Goal: Information Seeking & Learning: Learn about a topic

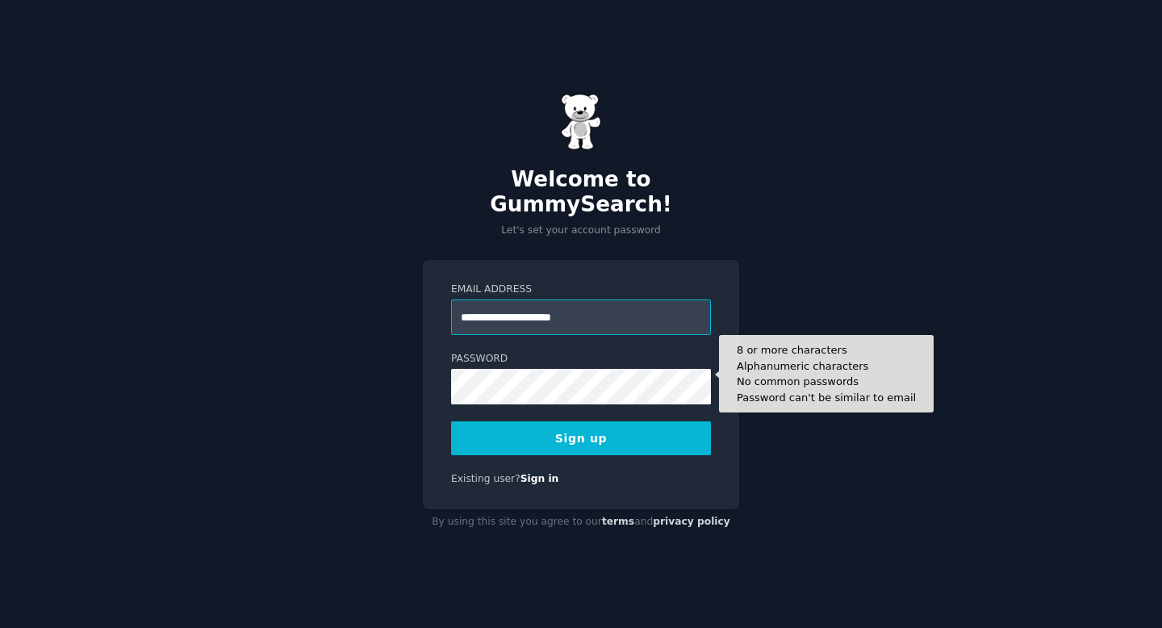
type input "**********"
click at [451, 421] on button "Sign up" at bounding box center [581, 438] width 260 height 34
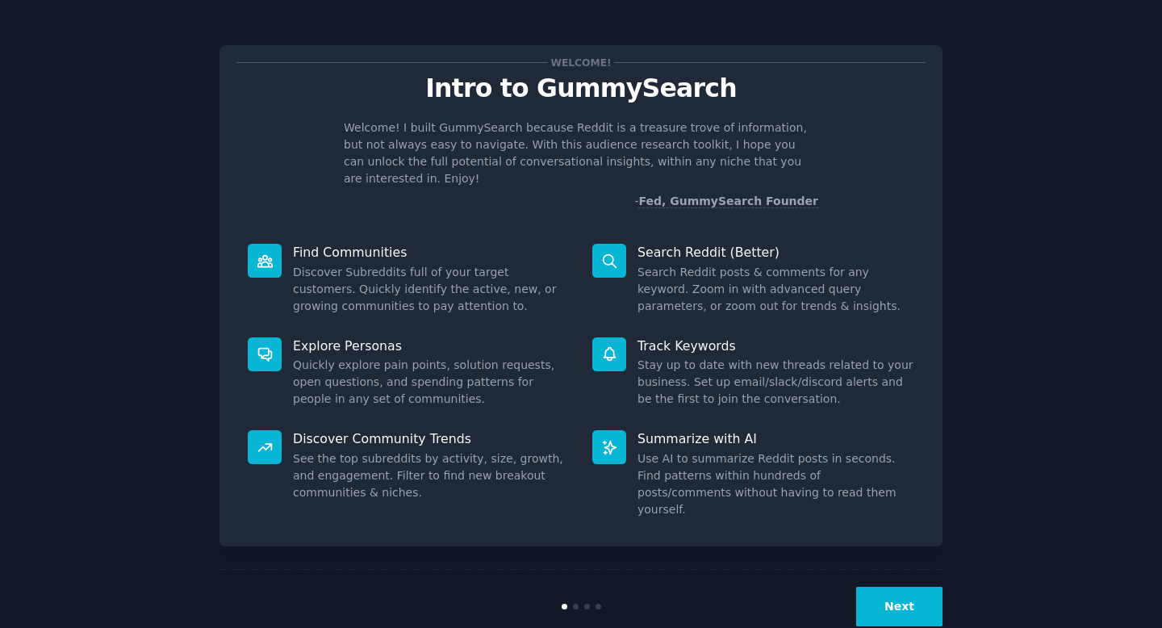
click at [897, 587] on button "Next" at bounding box center [899, 607] width 86 height 40
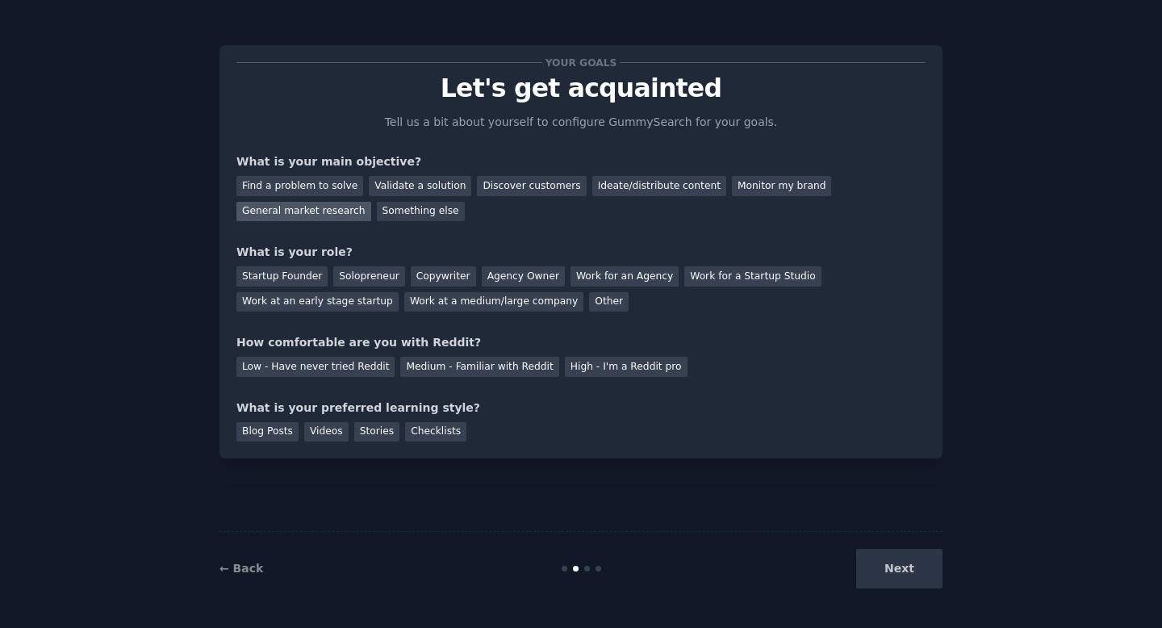
click at [343, 220] on div "General market research" at bounding box center [303, 212] width 135 height 20
click at [334, 191] on div "Find a problem to solve" at bounding box center [299, 186] width 127 height 20
click at [436, 239] on div "Your goals Let's get acquainted Tell us a bit about yourself to configure Gummy…" at bounding box center [580, 251] width 689 height 379
click at [589, 282] on div "Work for an Agency" at bounding box center [624, 276] width 108 height 20
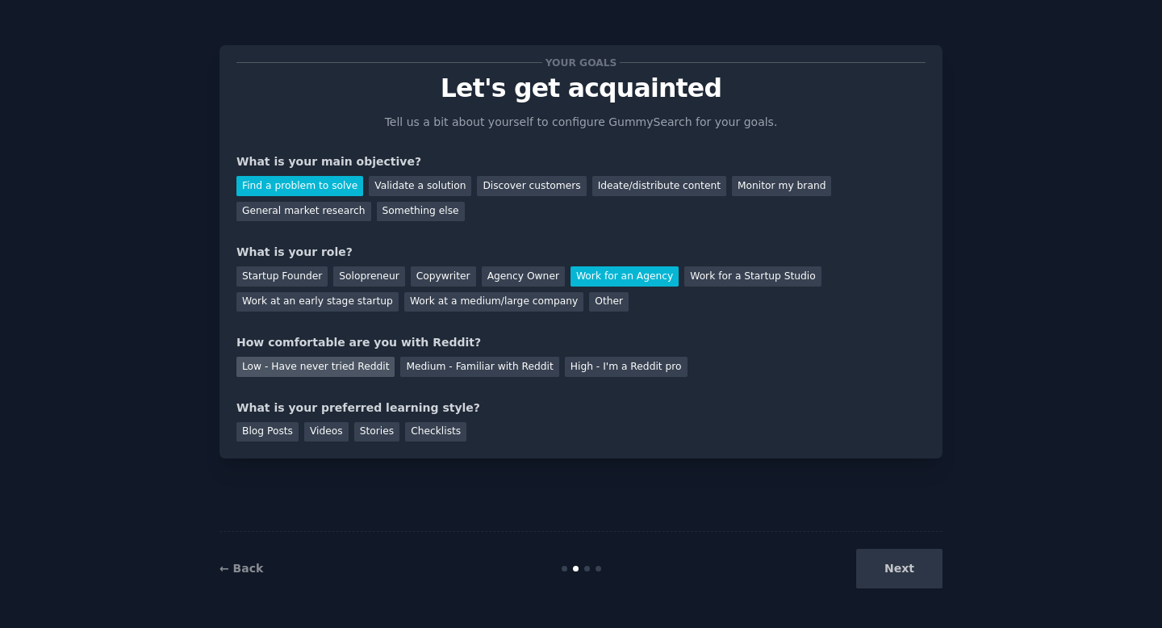
click at [334, 369] on div "Low - Have never tried Reddit" at bounding box center [315, 367] width 158 height 20
click at [915, 571] on div "Next" at bounding box center [821, 569] width 241 height 40
click at [903, 575] on div "Next" at bounding box center [821, 569] width 241 height 40
click at [755, 449] on div "Your goals Let's get acquainted Tell us a bit about yourself to configure Gummy…" at bounding box center [580, 251] width 723 height 413
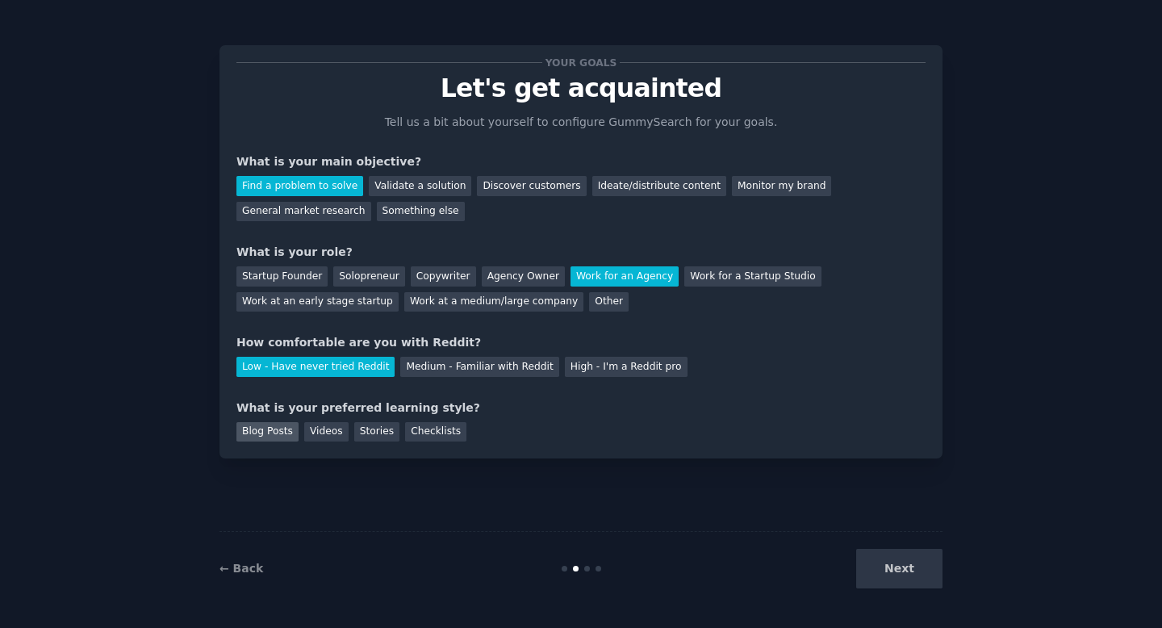
click at [271, 434] on div "Blog Posts" at bounding box center [267, 432] width 62 height 20
click at [933, 566] on button "Next" at bounding box center [899, 569] width 86 height 40
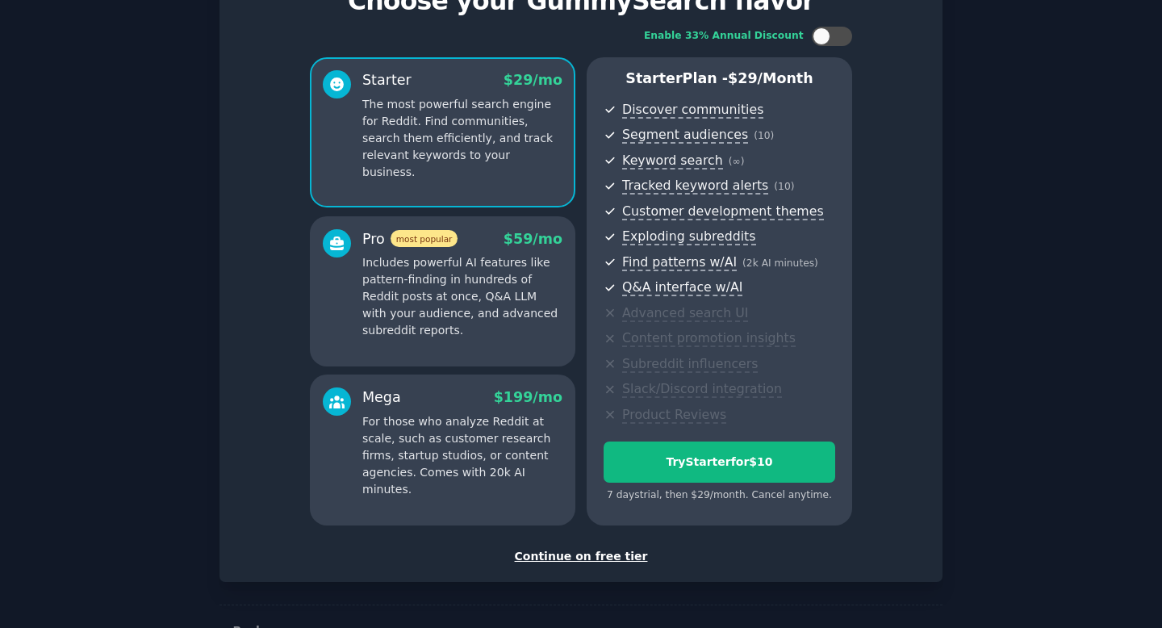
scroll to position [111, 0]
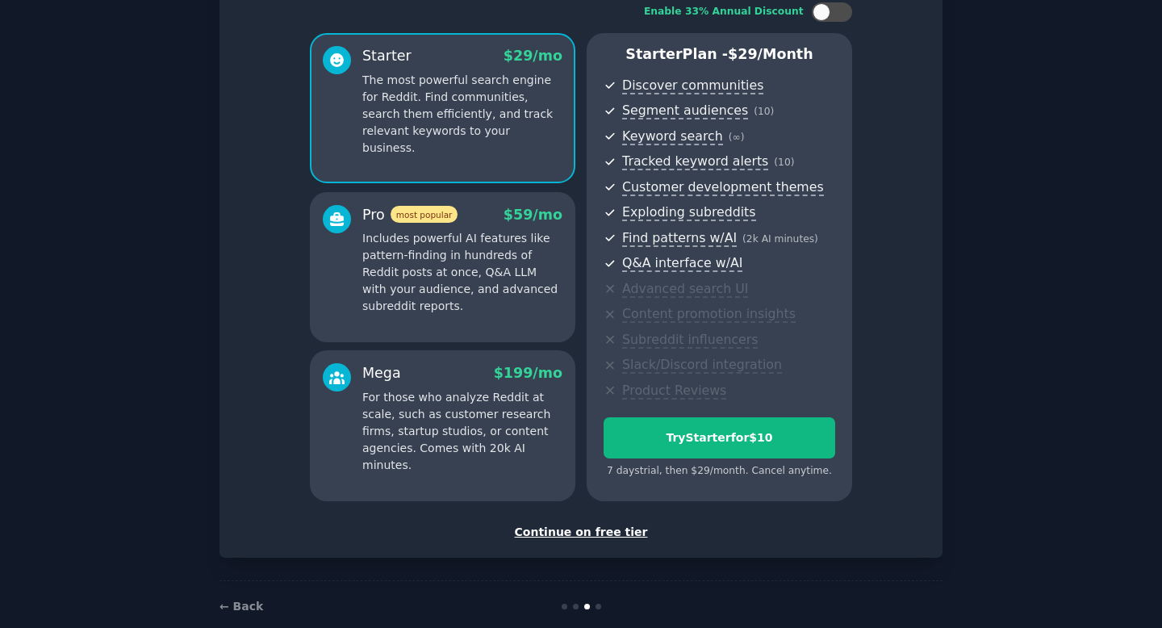
click at [605, 528] on div "Continue on free tier" at bounding box center [580, 532] width 689 height 17
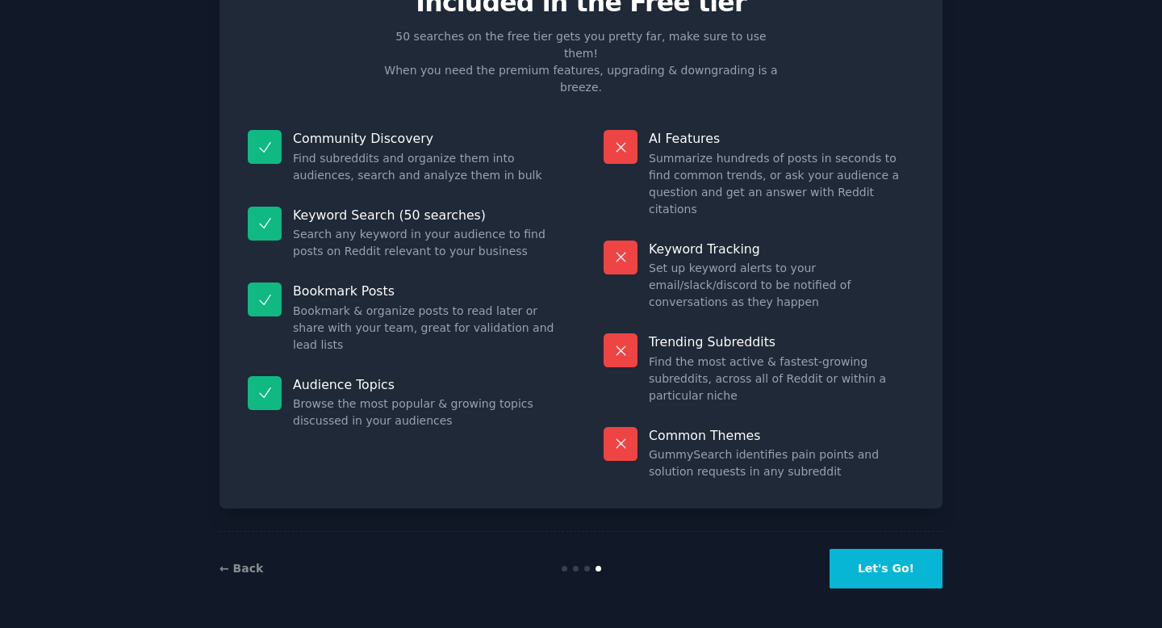
scroll to position [1, 0]
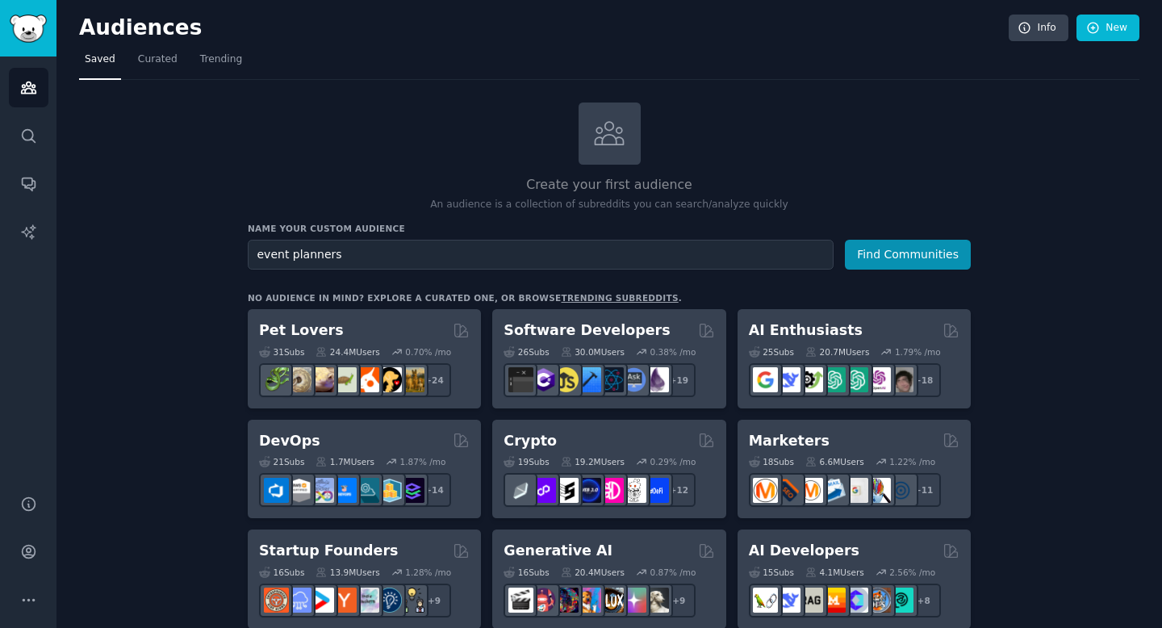
type input "event planners"
click at [845, 240] on button "Find Communities" at bounding box center [908, 255] width 126 height 30
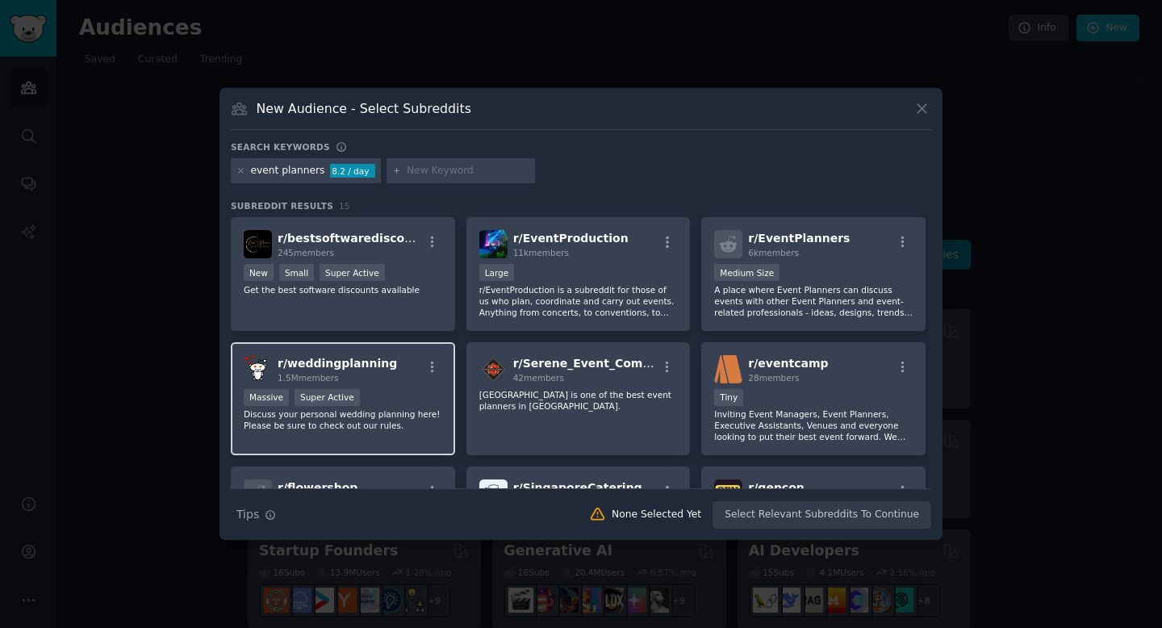
click at [415, 385] on div "r/ weddingplanning 1.5M members Massive Super Active Discuss your personal wedd…" at bounding box center [343, 399] width 224 height 114
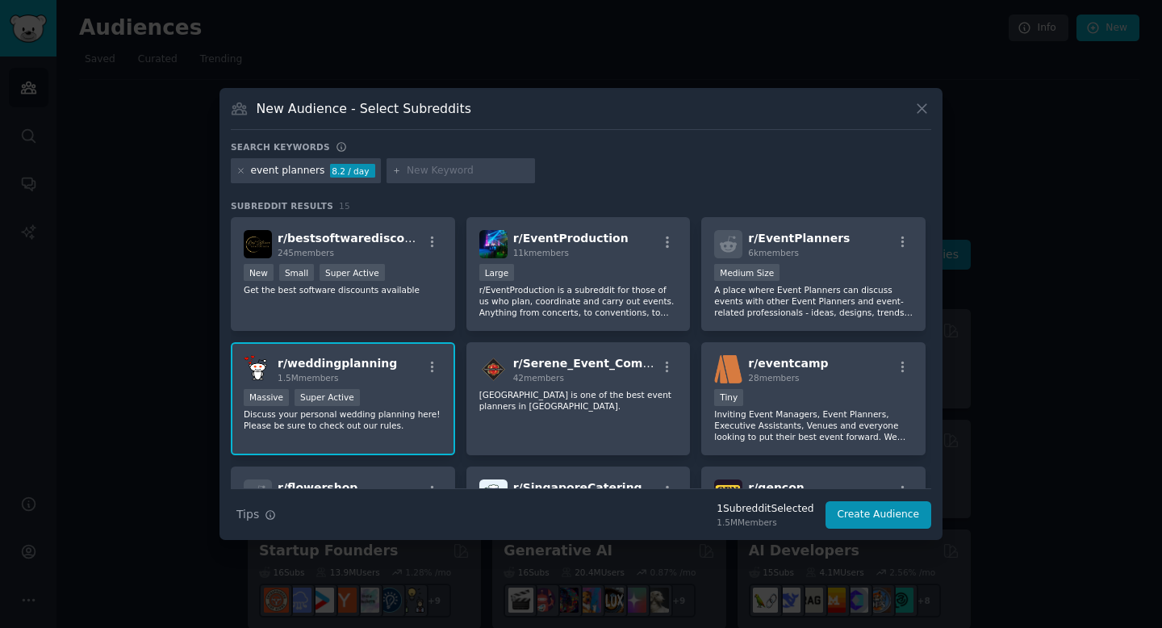
click at [931, 106] on div "New Audience - Select Subreddits Search keywords event planners 8.2 / day Subre…" at bounding box center [580, 314] width 723 height 453
click at [927, 104] on icon at bounding box center [921, 108] width 17 height 17
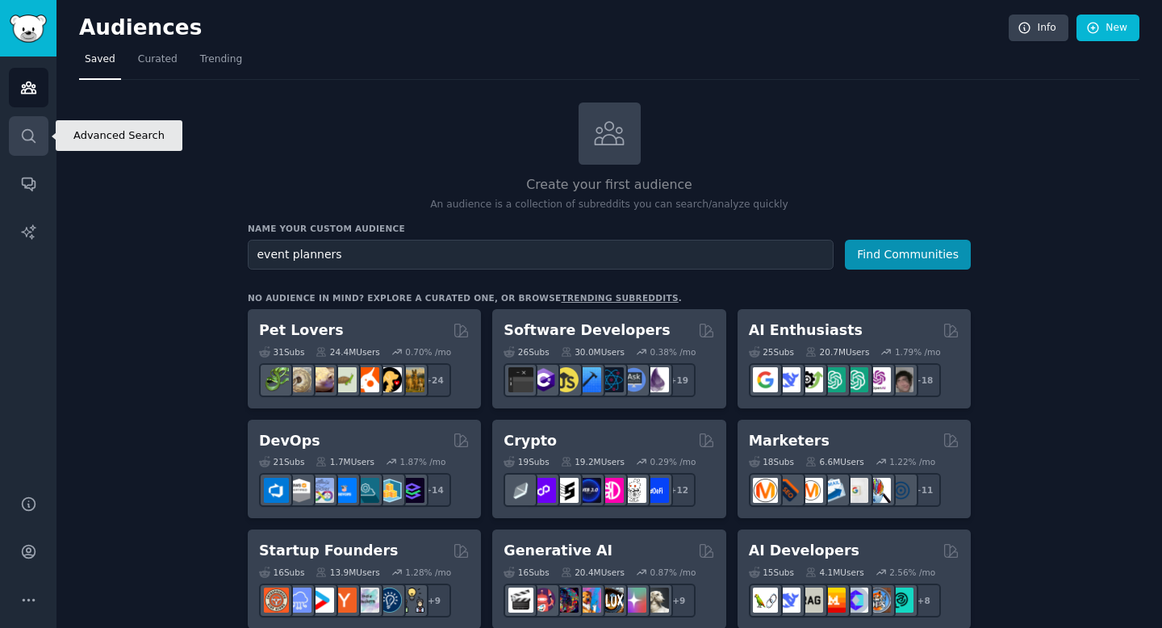
click at [30, 136] on icon "Sidebar" at bounding box center [28, 135] width 17 height 17
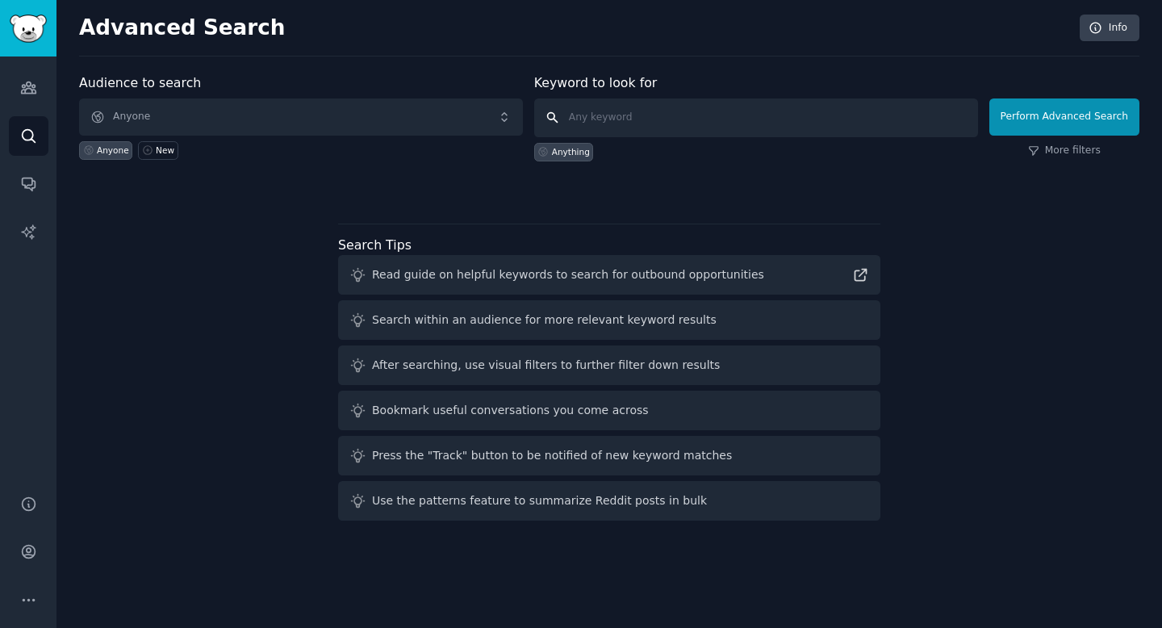
click at [622, 123] on input "text" at bounding box center [756, 117] width 444 height 39
type input "event planning working with florists"
click button "Perform Advanced Search" at bounding box center [1064, 116] width 150 height 37
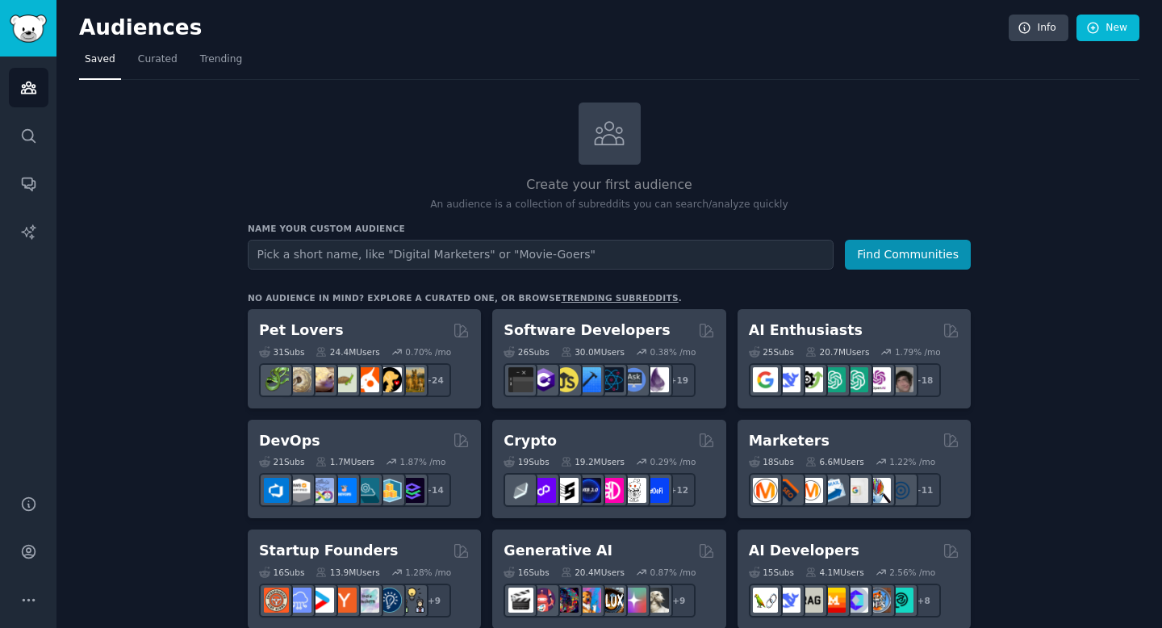
scroll to position [129, 0]
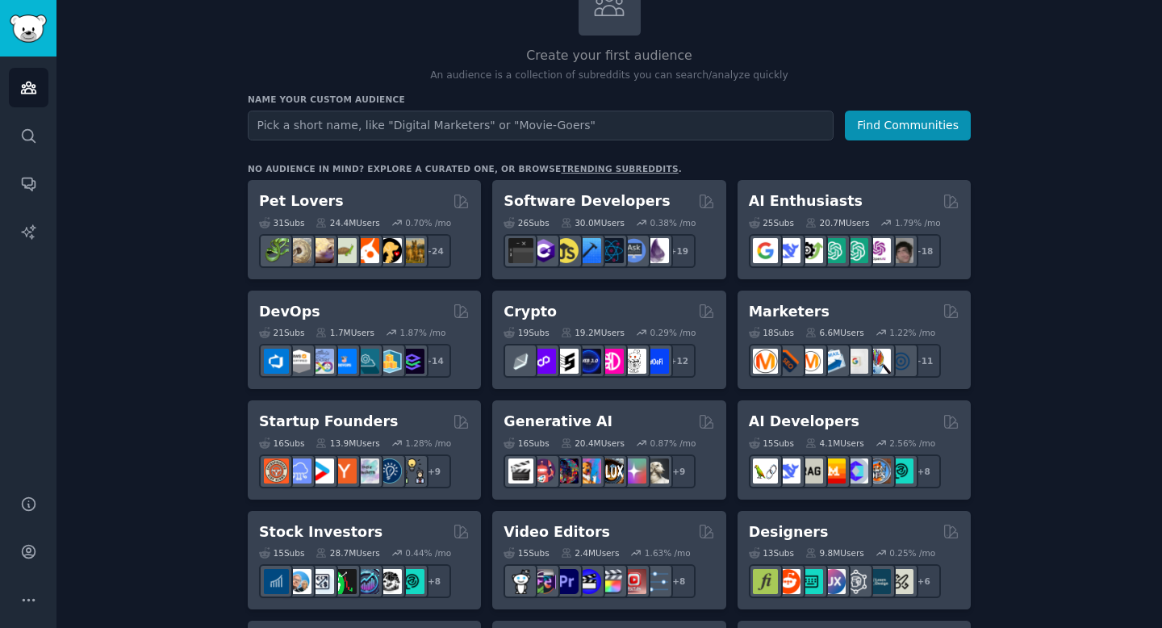
click at [380, 114] on input "text" at bounding box center [541, 126] width 586 height 30
type input "event planner"
click at [845, 111] on button "Find Communities" at bounding box center [908, 126] width 126 height 30
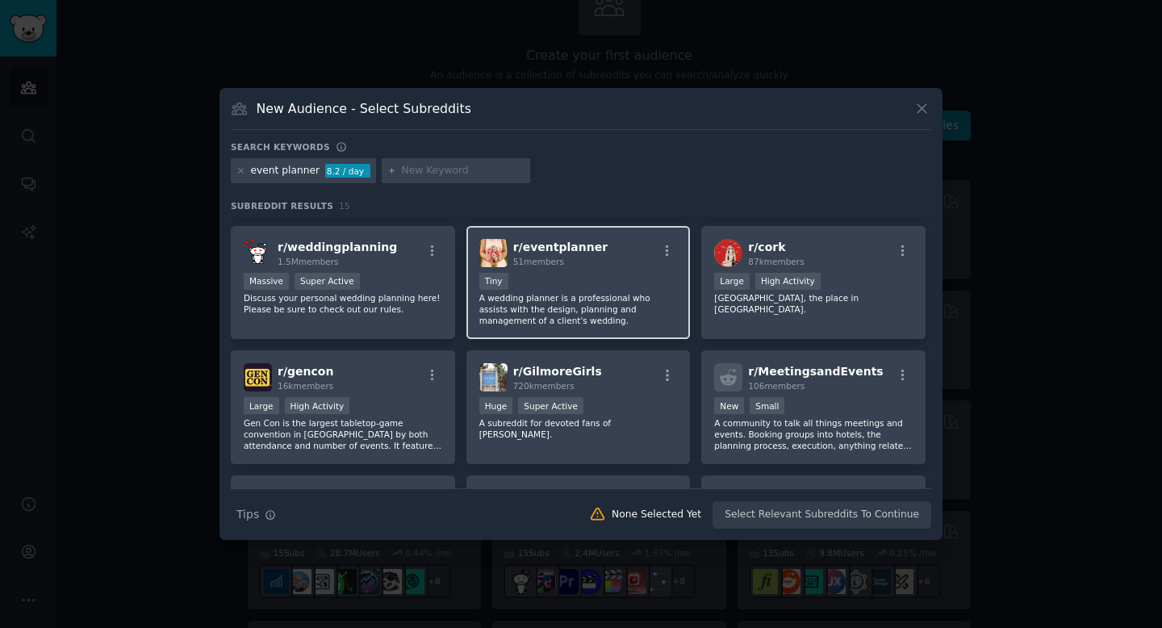
scroll to position [136, 0]
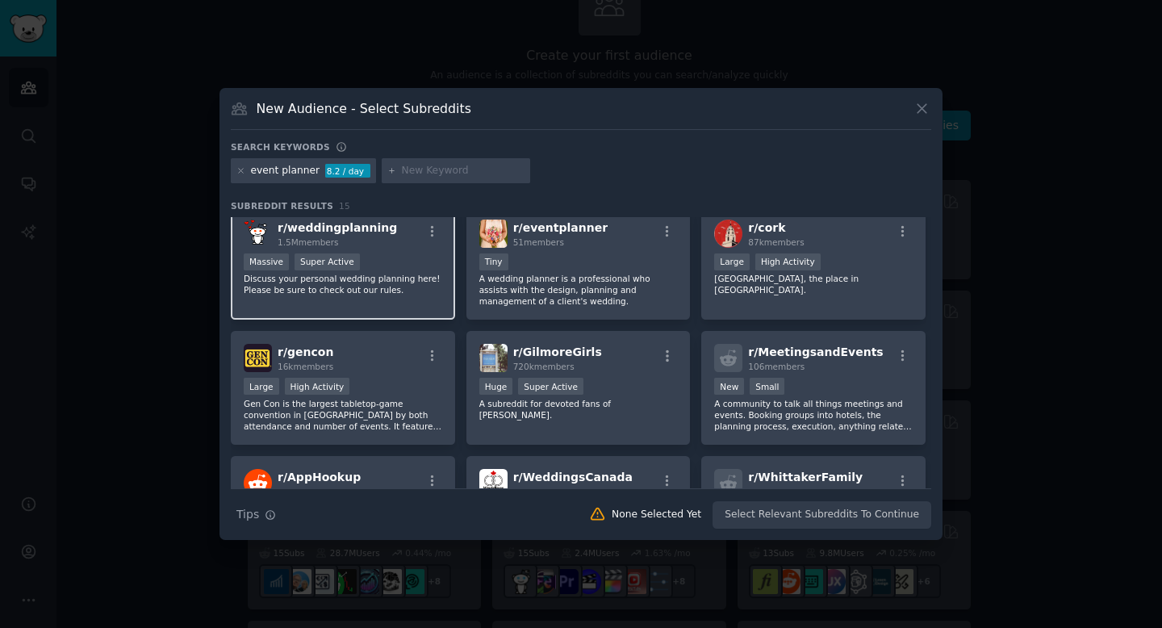
click at [390, 307] on div "r/ weddingplanning 1.5M members Massive Super Active Discuss your personal wedd…" at bounding box center [343, 264] width 224 height 114
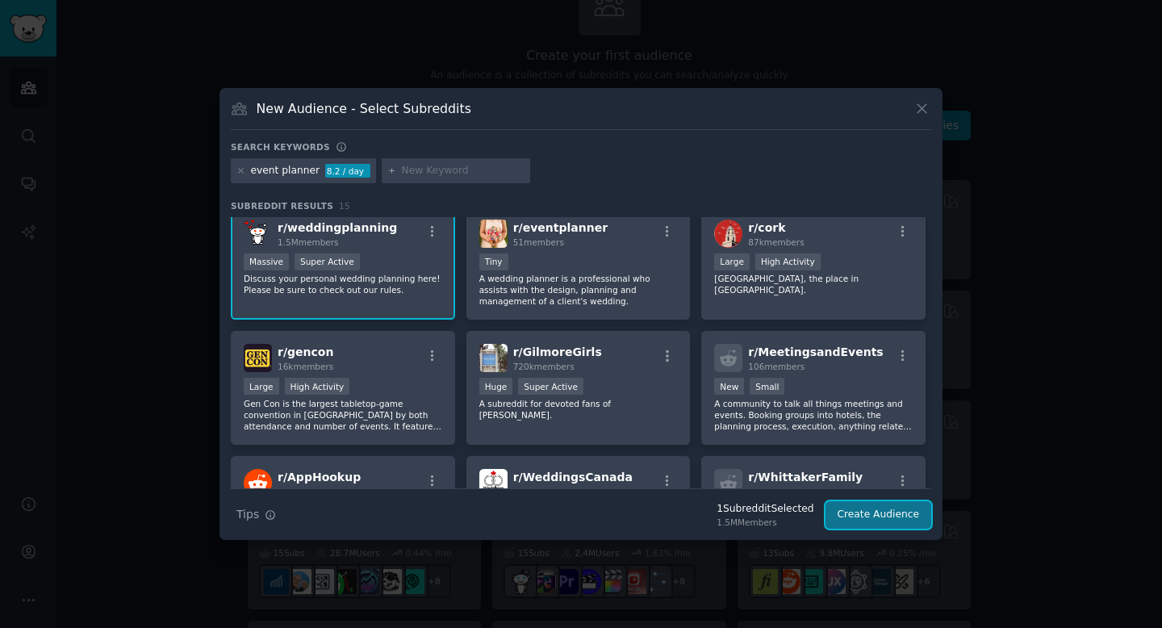
click at [867, 520] on button "Create Audience" at bounding box center [878, 514] width 106 height 27
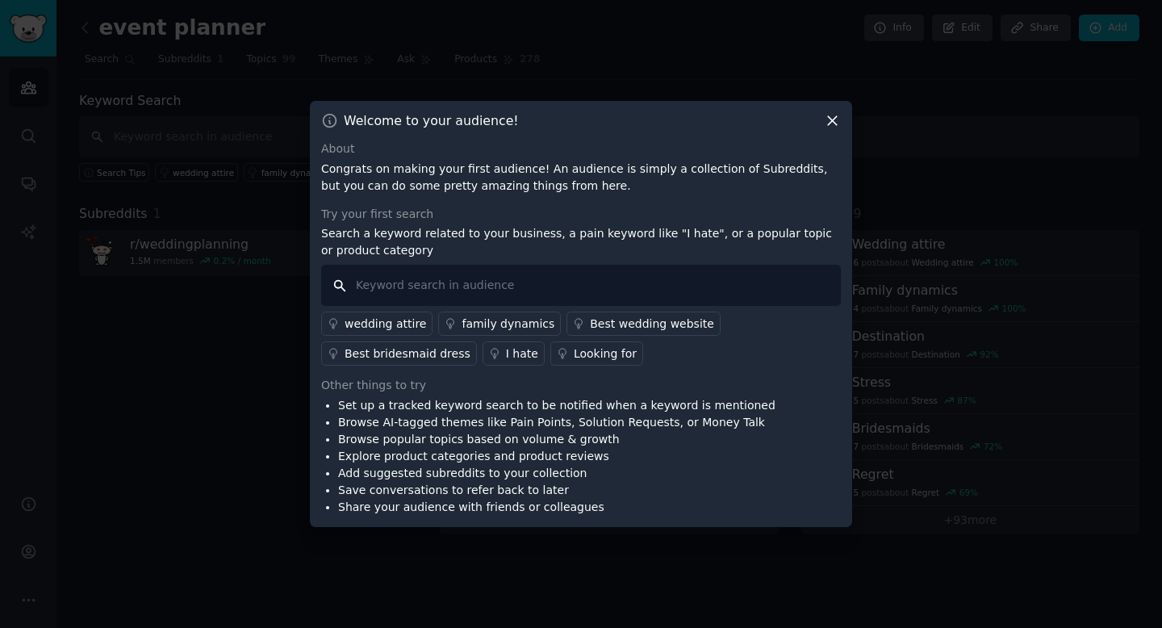
click at [636, 287] on input "text" at bounding box center [581, 285] width 520 height 41
type input "florist"
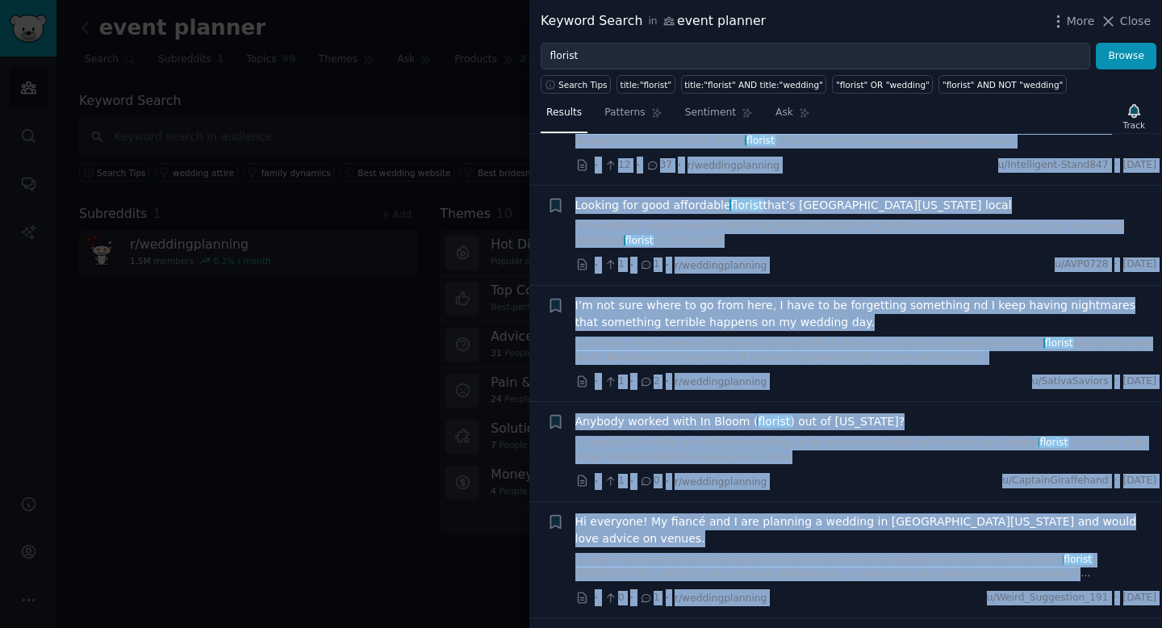
scroll to position [960, 0]
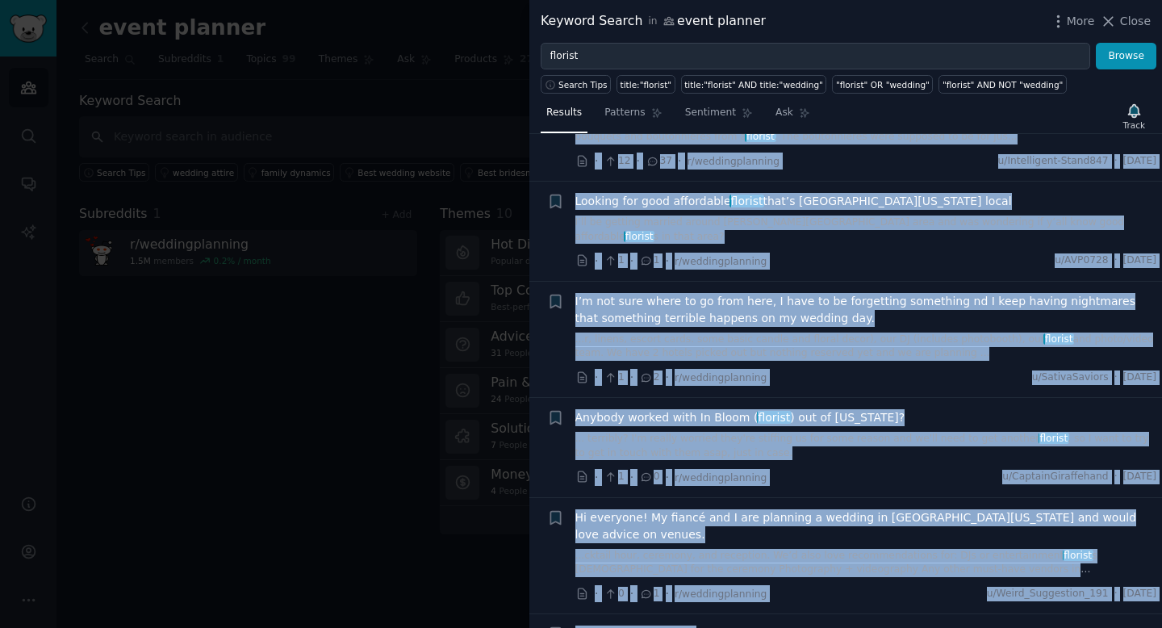
drag, startPoint x: 541, startPoint y: 149, endPoint x: 930, endPoint y: 608, distance: 601.5
click at [930, 608] on div "Submission s 100 Sort Recent Reddit text submission Bookmark this conversation …" at bounding box center [845, 381] width 633 height 494
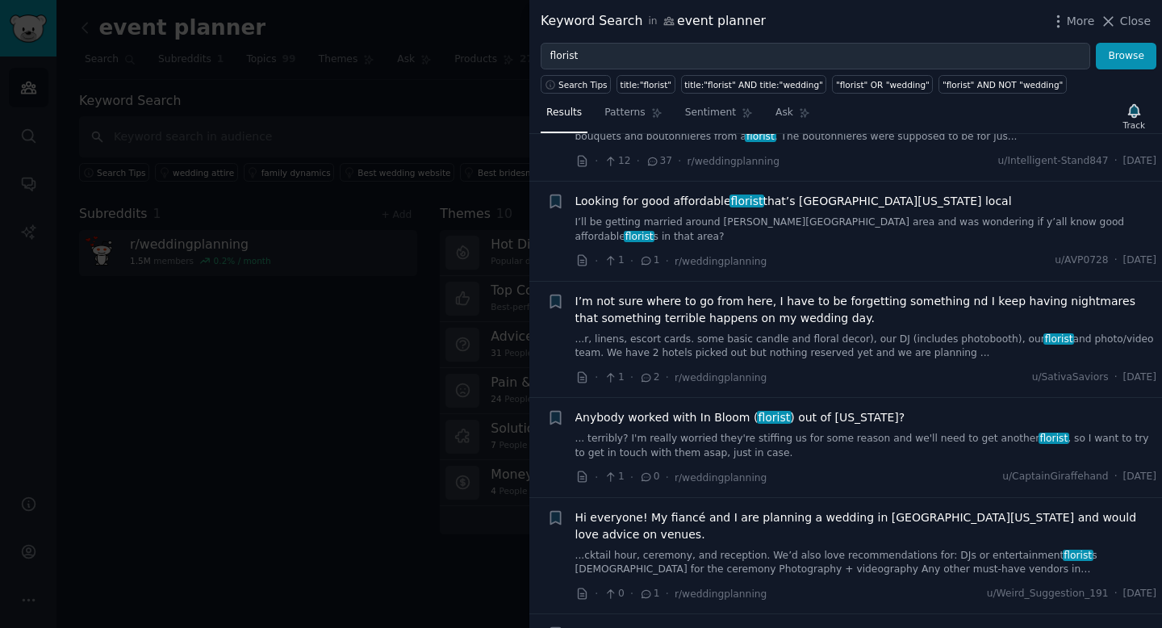
click at [822, 625] on div "Pinterest Floral Board" at bounding box center [866, 633] width 582 height 17
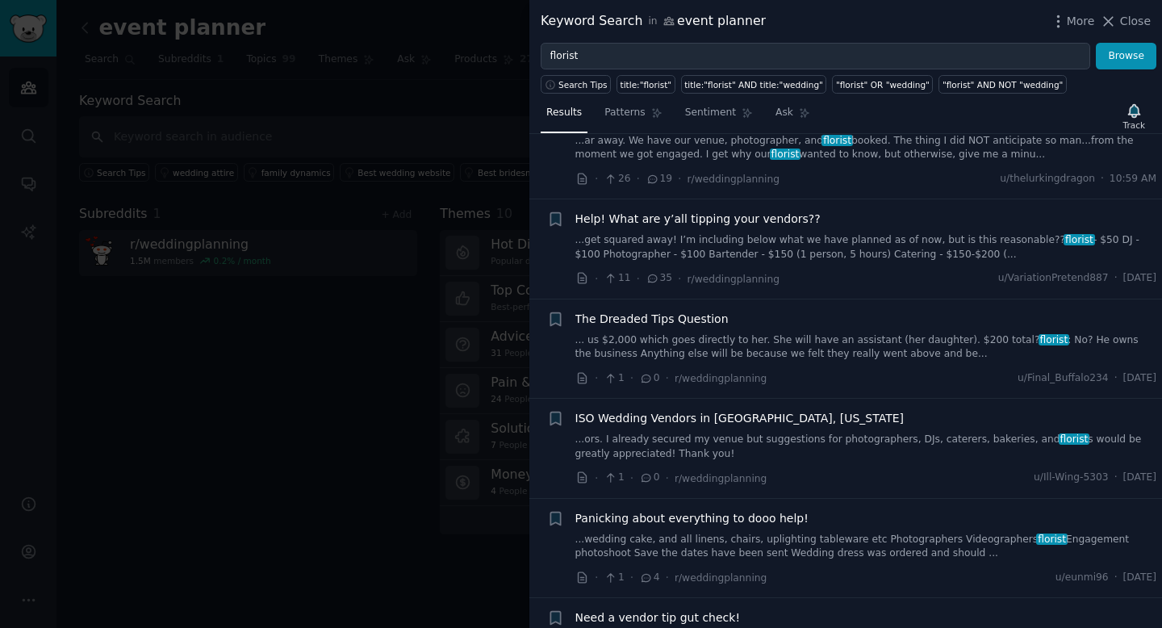
scroll to position [0, 0]
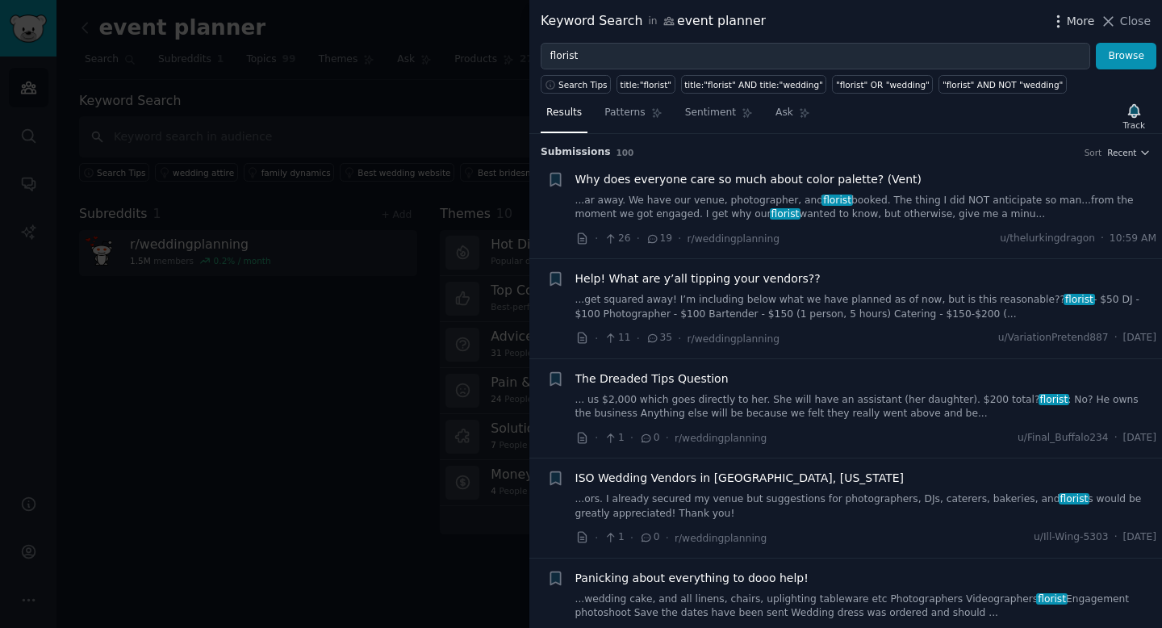
click at [1069, 19] on span "More" at bounding box center [1081, 21] width 28 height 17
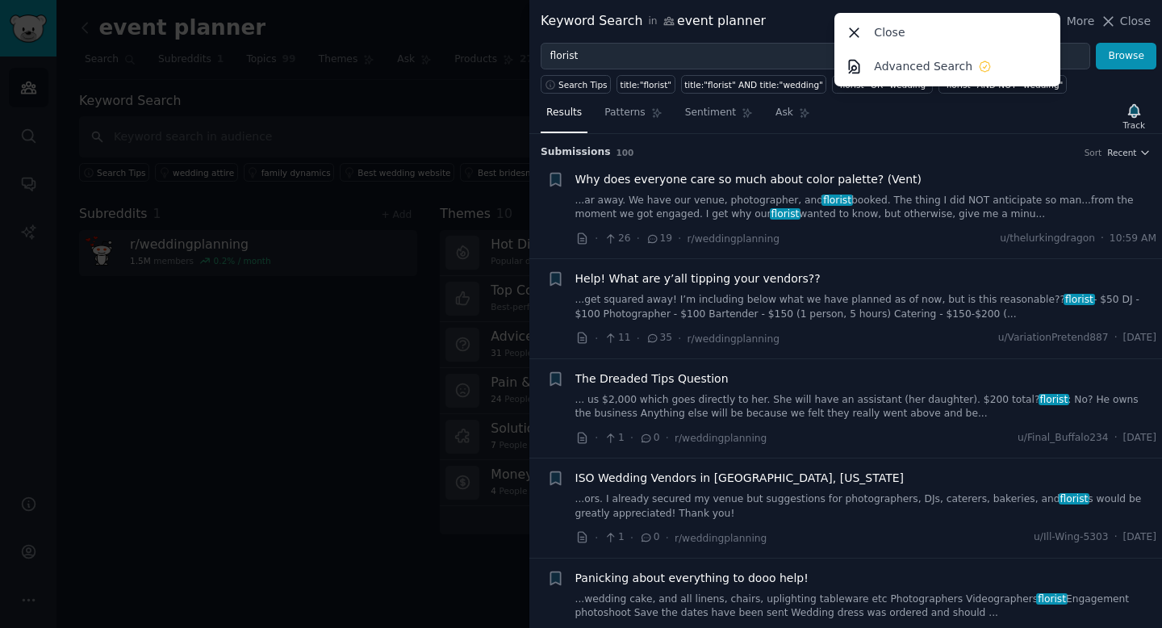
click at [775, 35] on div "Keyword Search in event planner More Close Advanced Search Close" at bounding box center [845, 21] width 633 height 43
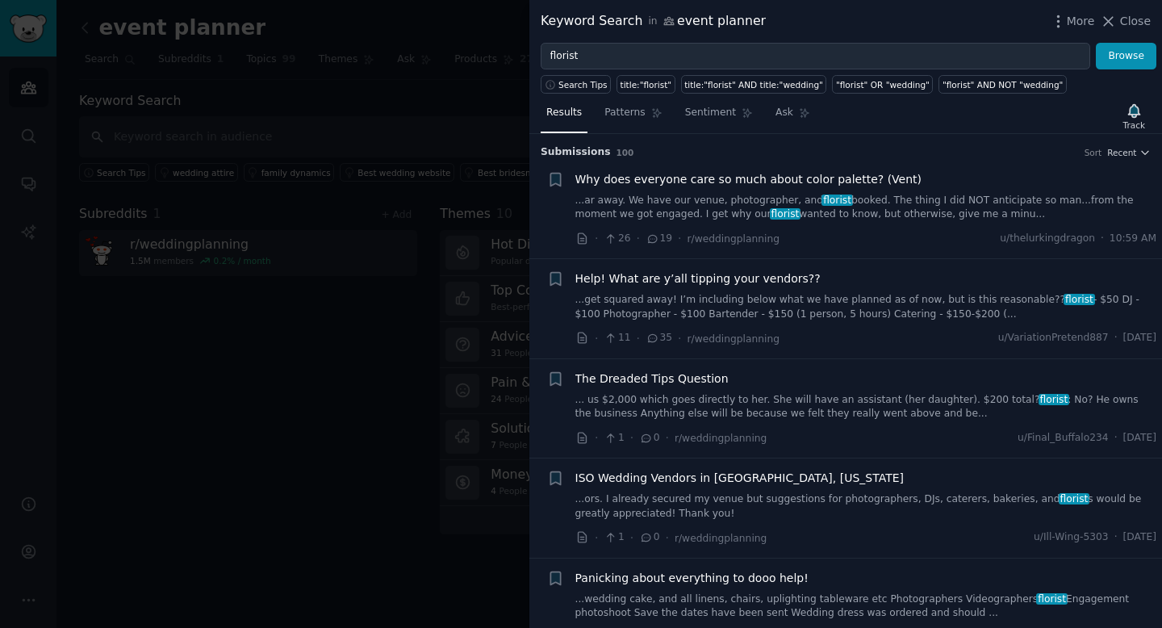
click at [960, 216] on link "...ar away. We have our venue, photographer, and florist booked. The thing I di…" at bounding box center [866, 208] width 582 height 28
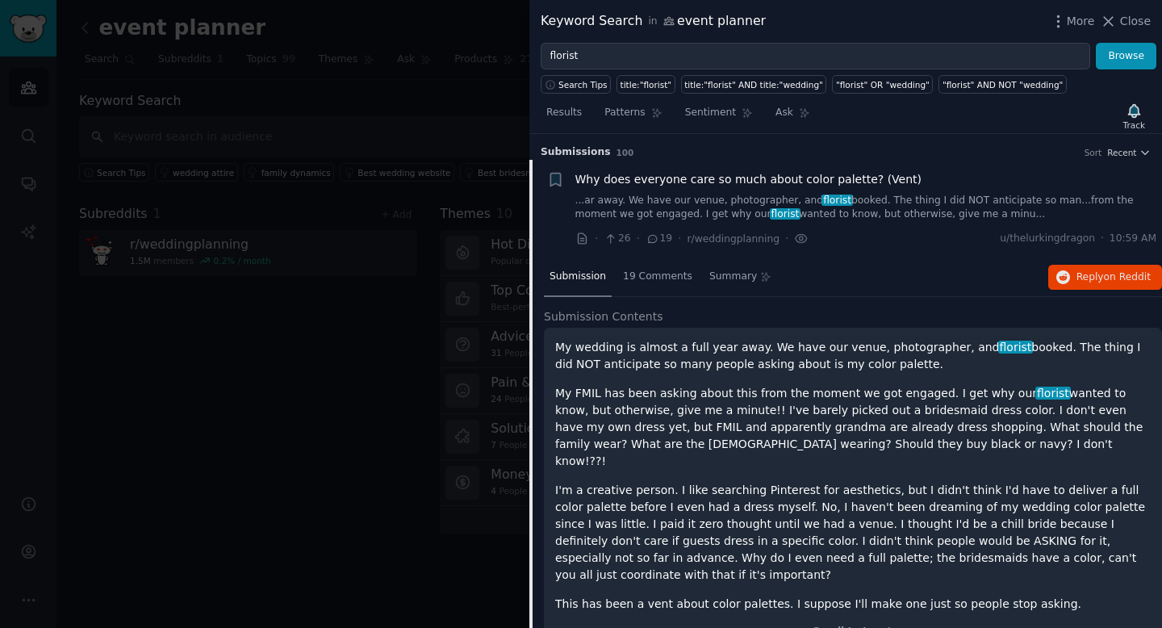
click at [975, 215] on link "...ar away. We have our venue, photographer, and florist booked. The thing I di…" at bounding box center [866, 208] width 582 height 28
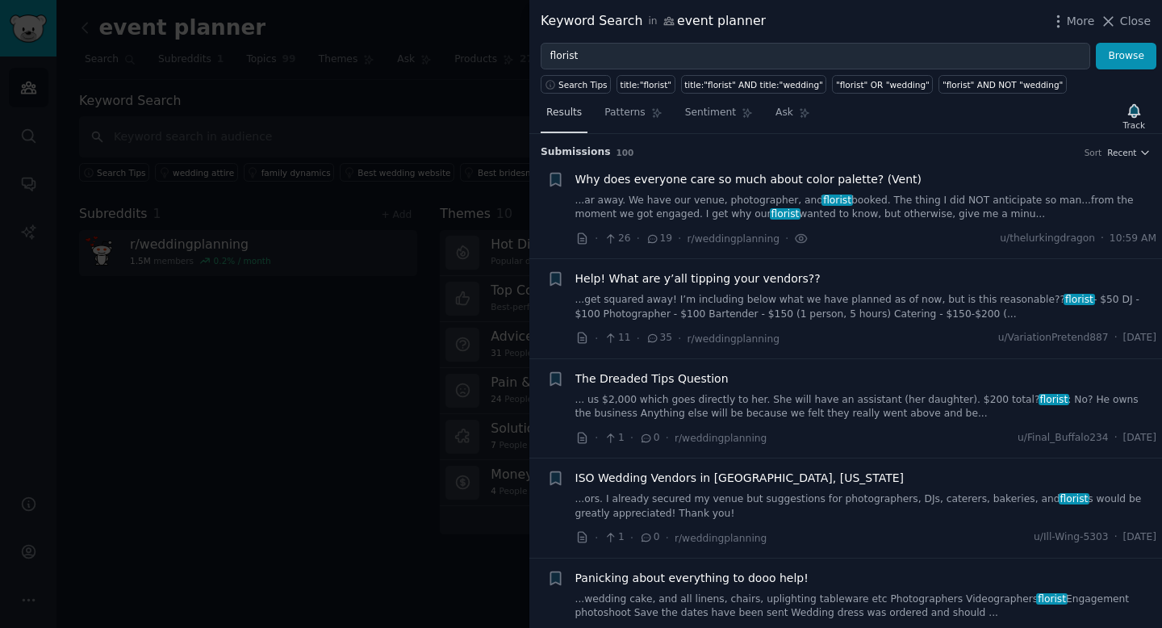
click at [563, 110] on span "Results" at bounding box center [563, 113] width 35 height 15
click at [1075, 22] on span "More" at bounding box center [1081, 21] width 28 height 17
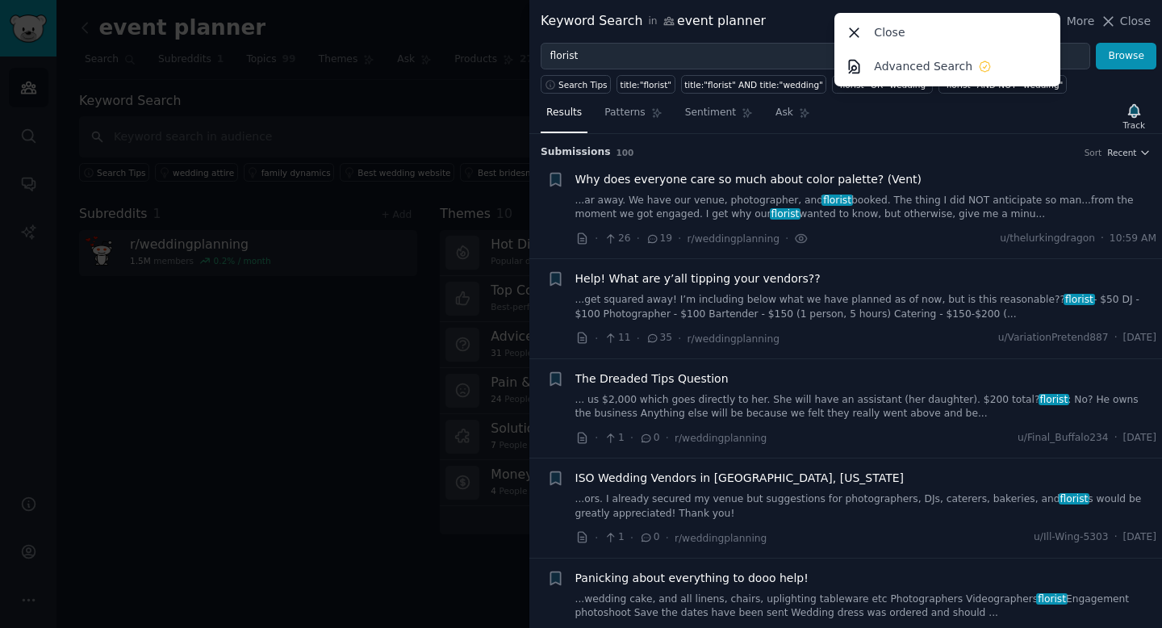
click at [793, 13] on div "Keyword Search in event planner More Close Advanced Search Close" at bounding box center [846, 21] width 610 height 20
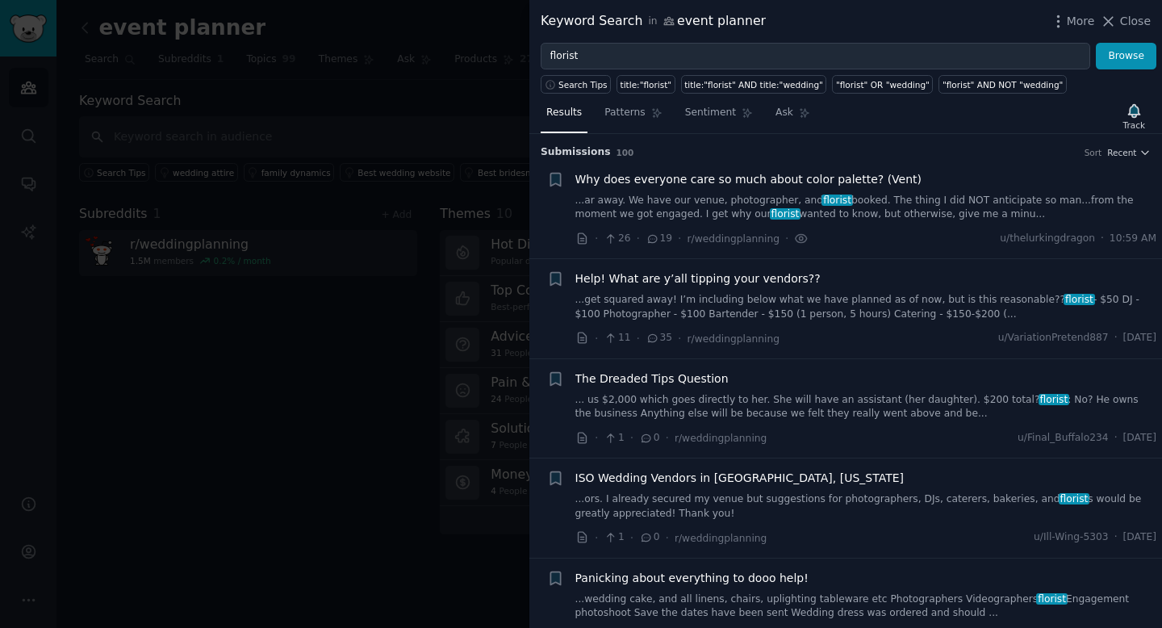
click at [972, 217] on link "...ar away. We have our venue, photographer, and florist booked. The thing I di…" at bounding box center [866, 208] width 582 height 28
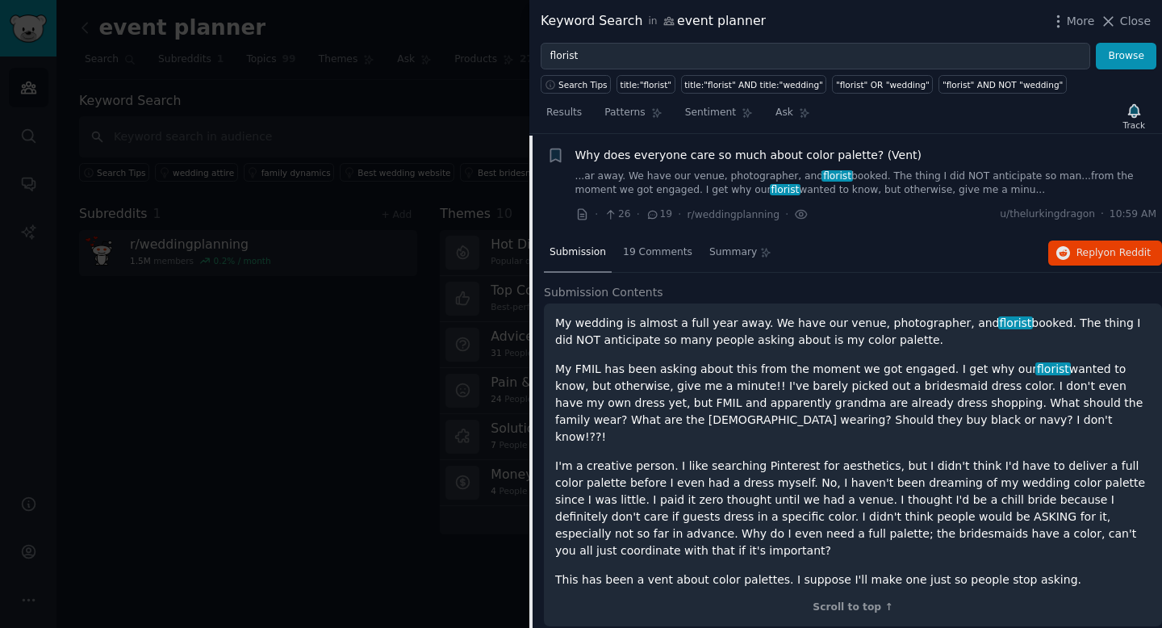
scroll to position [25, 0]
click at [969, 194] on link "...ar away. We have our venue, photographer, and florist booked. The thing I di…" at bounding box center [866, 183] width 582 height 28
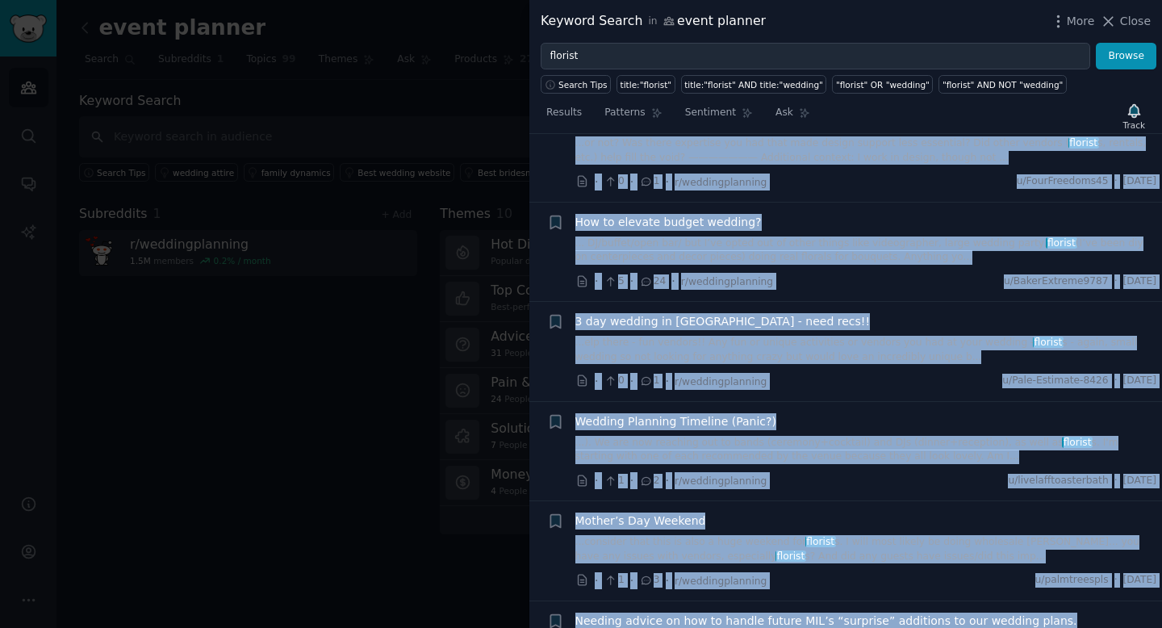
scroll to position [9498, 0]
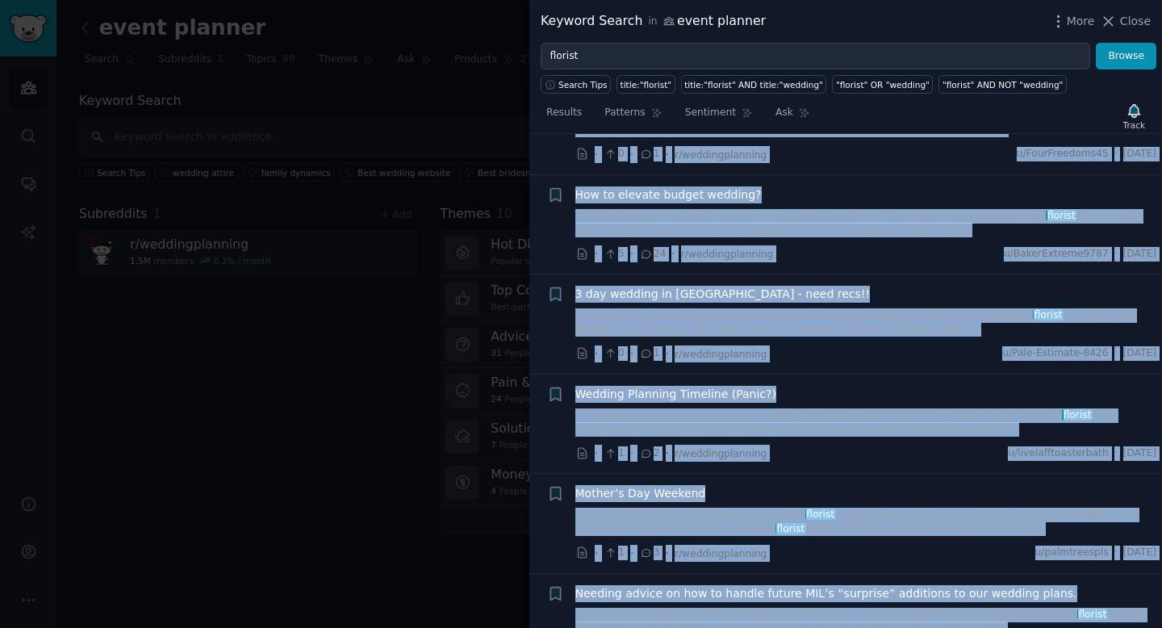
drag, startPoint x: 541, startPoint y: 150, endPoint x: 932, endPoint y: 627, distance: 616.3
click at [932, 627] on div "Submission s 100 Sort Recent + Why does everyone care so much about color palet…" at bounding box center [845, 381] width 633 height 494
copy div "Loremipsum d 767 Sita Consec + Adi elit seddoeiu temp in utla etdol magna aliqu…"
